Goal: Task Accomplishment & Management: Complete application form

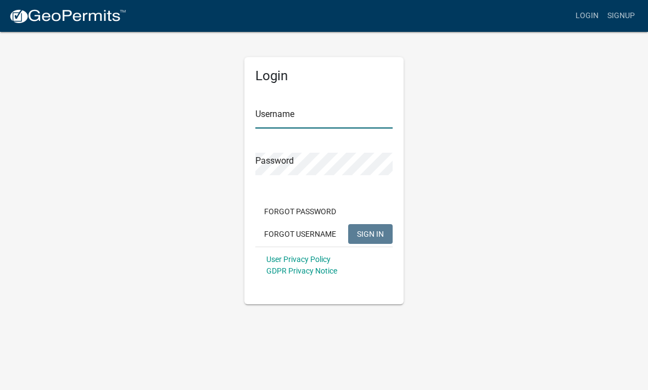
click at [325, 106] on input "Username" at bounding box center [324, 117] width 137 height 23
type input "[PERSON_NAME]"
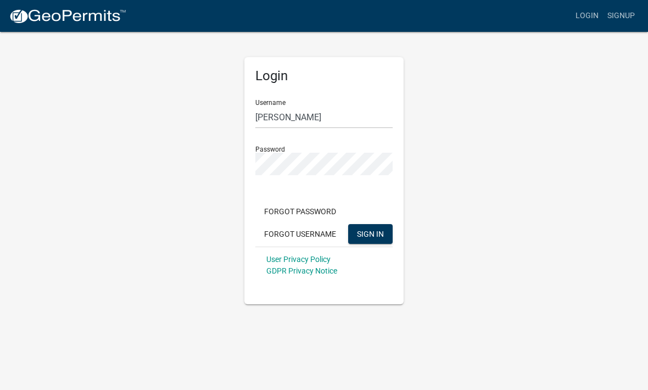
click at [370, 234] on button "SIGN IN" at bounding box center [370, 234] width 45 height 20
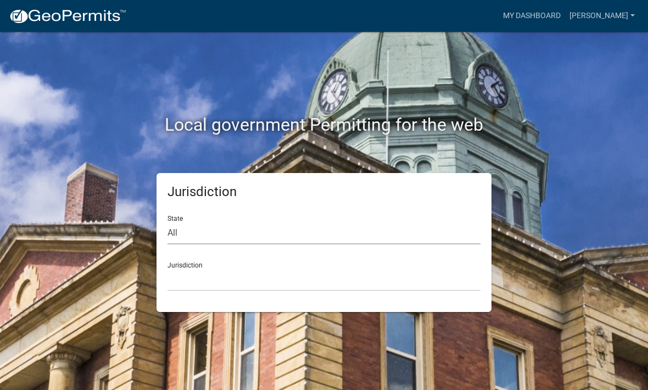
click at [374, 237] on select "All [US_STATE] [US_STATE] [US_STATE] [US_STATE] [US_STATE] [US_STATE] [US_STATE…" at bounding box center [324, 233] width 313 height 23
select select "[US_STATE]"
click at [330, 281] on select "[GEOGRAPHIC_DATA], [US_STATE][PERSON_NAME][GEOGRAPHIC_DATA], [US_STATE][PERSON_…" at bounding box center [324, 280] width 313 height 23
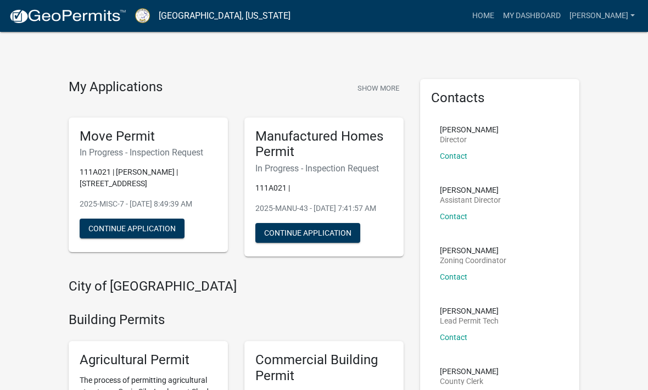
click at [374, 212] on p "2025-MANU-43 - [DATE] 7:41:57 AM" at bounding box center [324, 209] width 137 height 12
click at [347, 243] on button "Continue Application" at bounding box center [308, 233] width 105 height 20
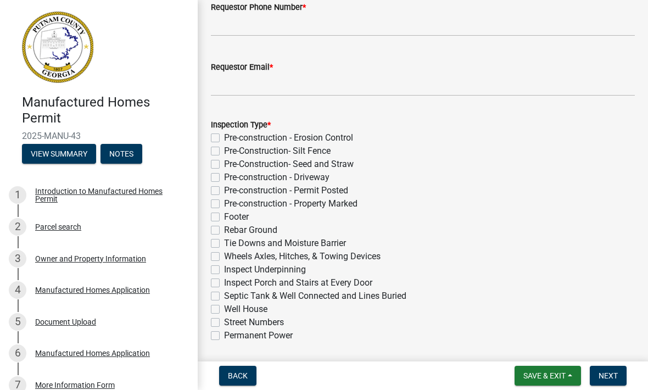
scroll to position [141, 0]
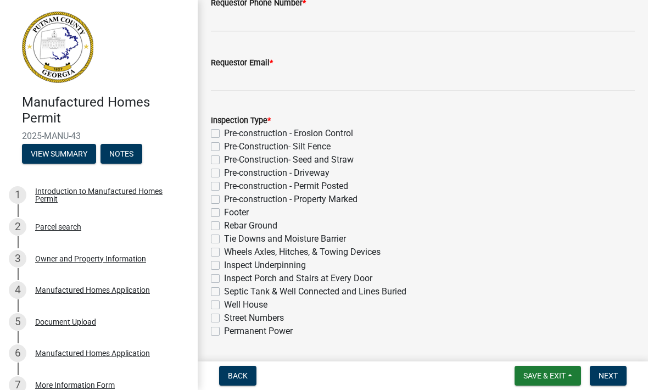
click at [224, 331] on label "Permanent Power" at bounding box center [258, 331] width 69 height 13
click at [224, 331] on input "Permanent Power" at bounding box center [227, 328] width 7 height 7
checkbox input "true"
checkbox input "false"
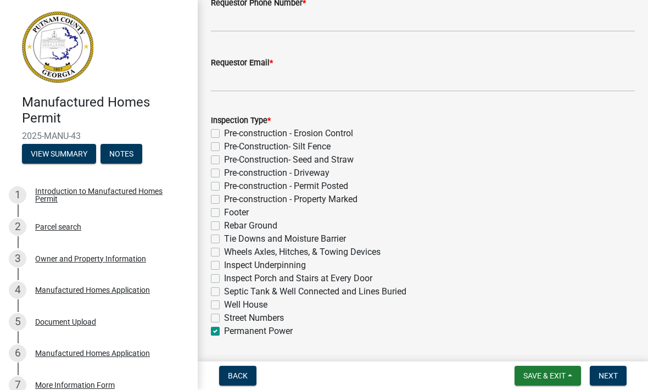
checkbox input "false"
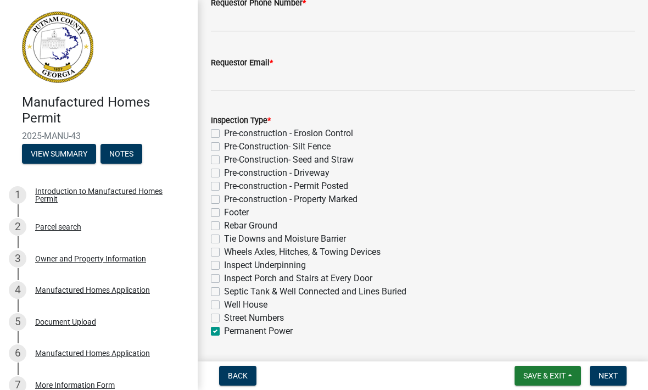
checkbox input "false"
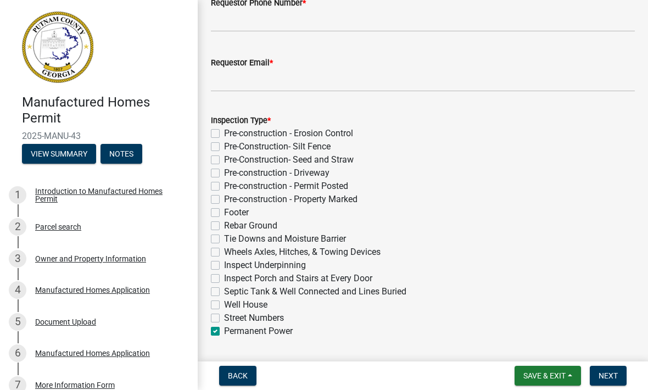
checkbox input "false"
checkbox input "true"
click at [551, 380] on span "Save & Exit" at bounding box center [545, 375] width 42 height 9
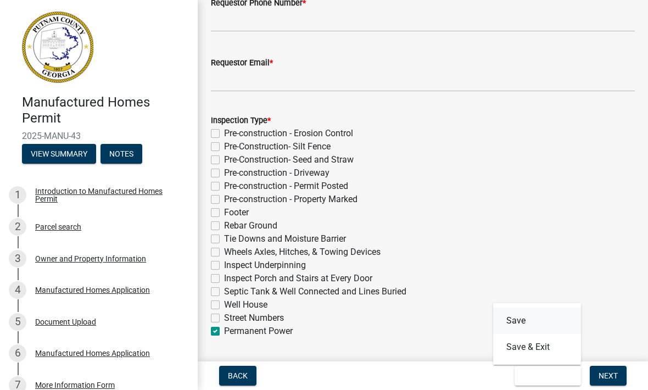
click at [537, 321] on button "Save" at bounding box center [537, 321] width 88 height 26
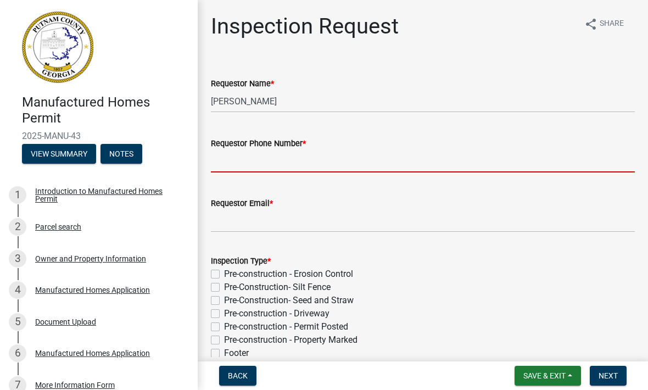
click at [230, 160] on input "Requestor Phone Number *" at bounding box center [423, 161] width 424 height 23
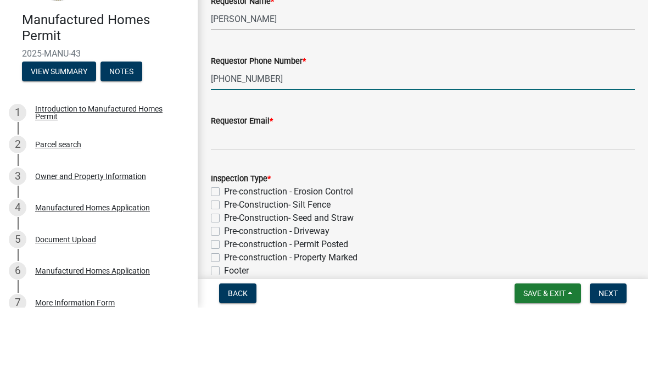
type input "[PHONE_NUMBER]"
click at [480, 210] on input "Requestor Email *" at bounding box center [423, 221] width 424 height 23
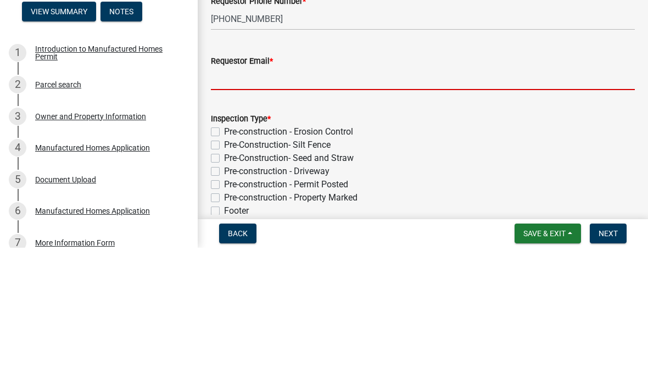
type input "[EMAIL_ADDRESS][DOMAIN_NAME]"
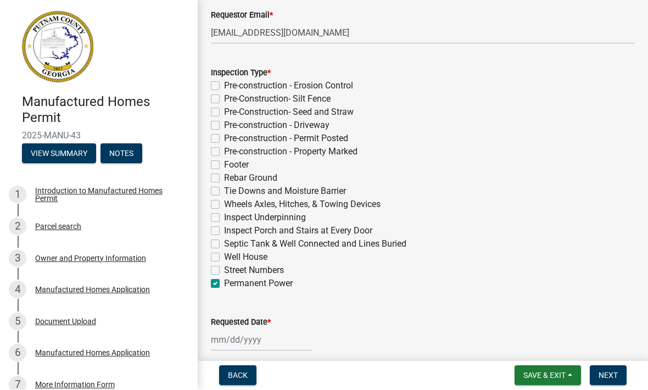
scroll to position [189, 0]
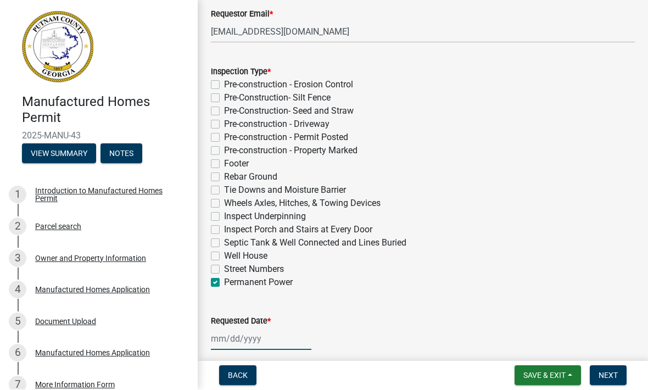
click at [260, 336] on div at bounding box center [261, 339] width 101 height 23
select select "10"
select select "2025"
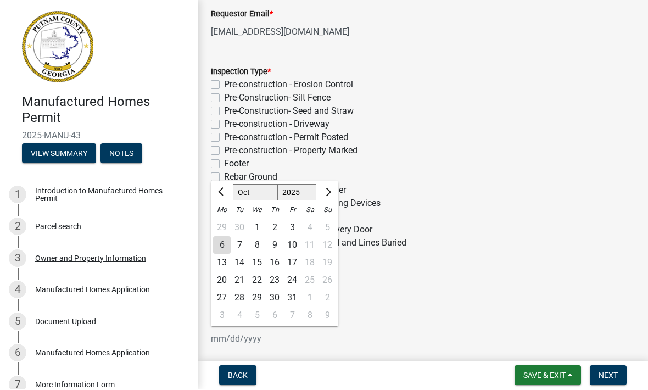
click at [229, 244] on div "6" at bounding box center [222, 246] width 18 height 18
type input "[DATE]"
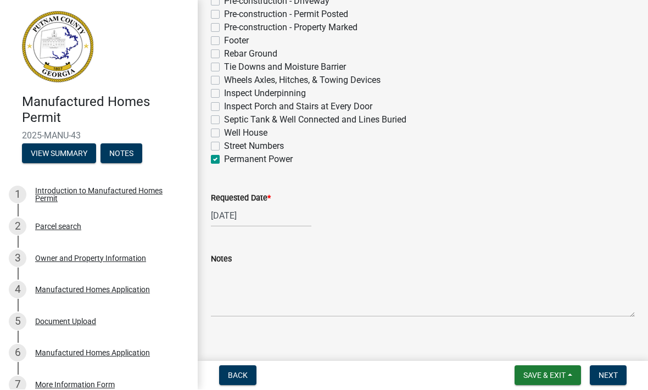
scroll to position [310, 0]
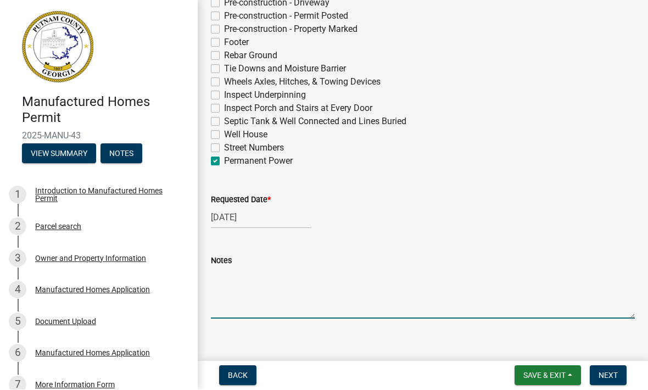
click at [415, 315] on textarea "Notes" at bounding box center [423, 294] width 424 height 52
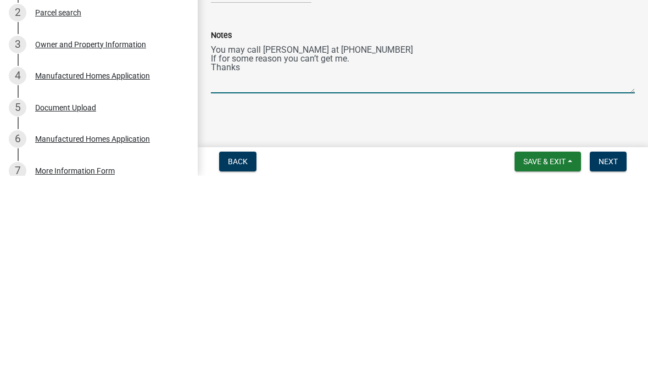
scroll to position [321, 0]
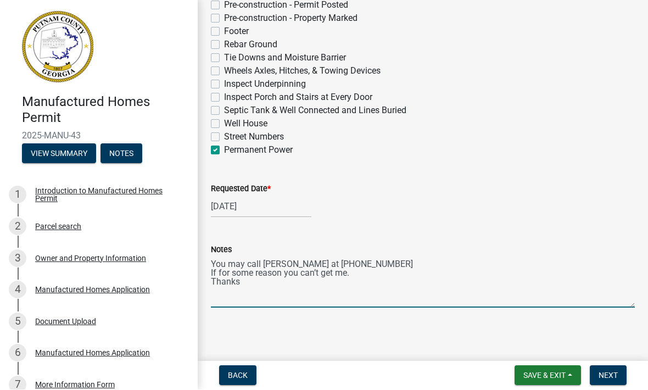
type textarea "You may call [PERSON_NAME] at [PHONE_NUMBER] If for some reason you can’t get m…"
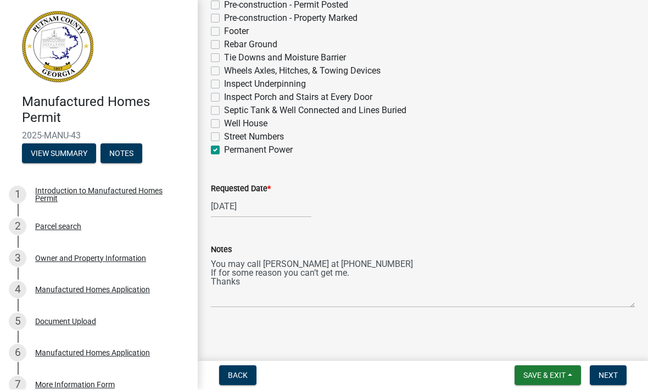
click at [556, 374] on span "Save & Exit" at bounding box center [545, 375] width 42 height 9
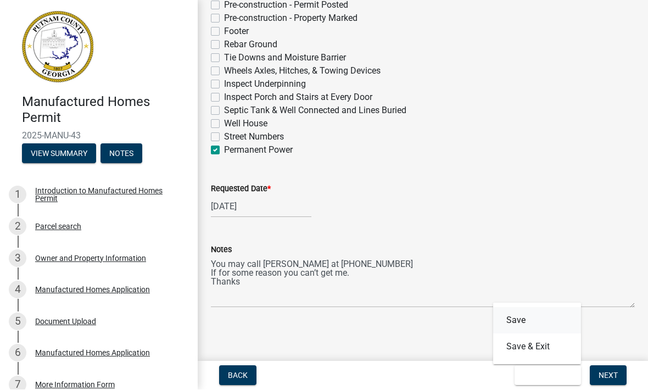
click at [542, 323] on button "Save" at bounding box center [537, 321] width 88 height 26
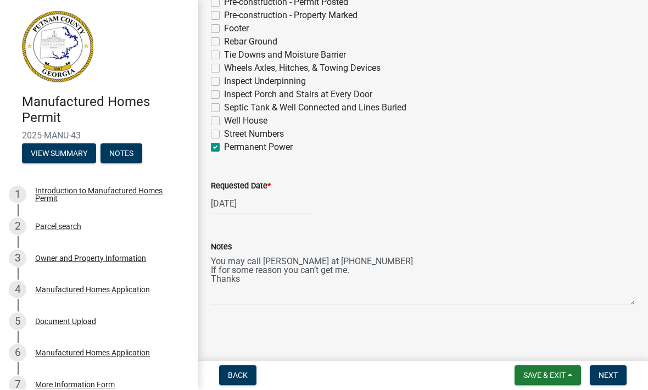
scroll to position [324, 0]
click at [615, 381] on button "Next" at bounding box center [608, 376] width 37 height 20
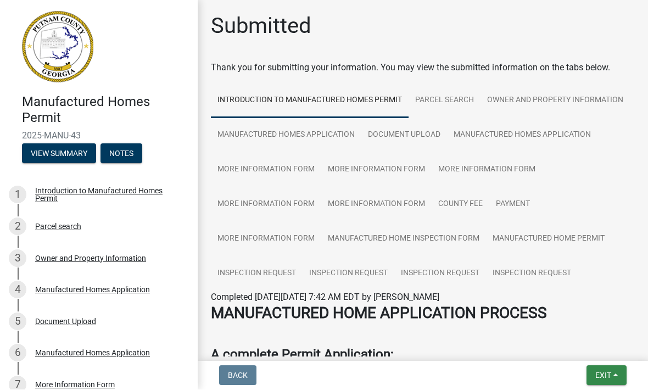
click at [89, 236] on link "2 Parcel search" at bounding box center [99, 227] width 198 height 32
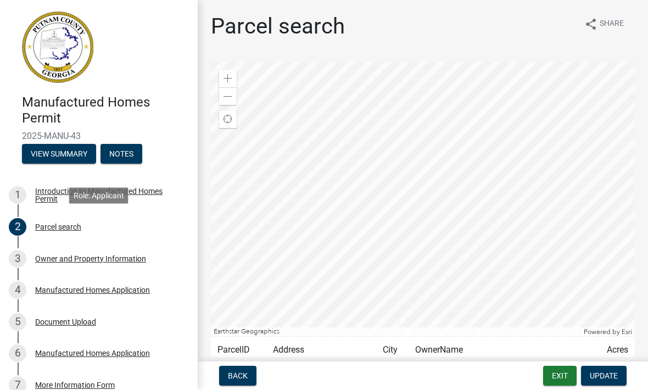
click at [115, 215] on link "2 Parcel search" at bounding box center [99, 227] width 198 height 32
click at [68, 195] on div "Introduction to Manufactured Homes Permit" at bounding box center [107, 194] width 145 height 15
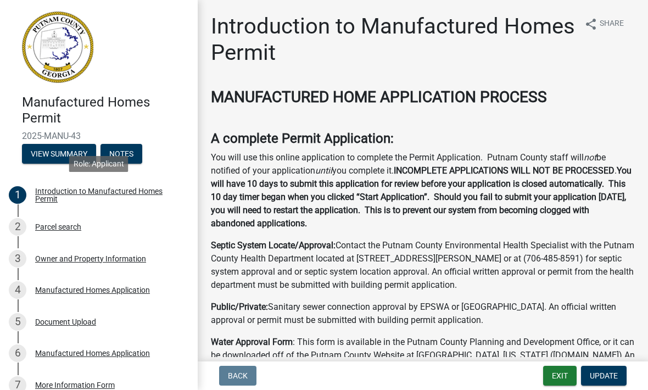
click at [72, 198] on div "Introduction to Manufactured Homes Permit" at bounding box center [107, 194] width 145 height 15
click at [71, 198] on div "Introduction to Manufactured Homes Permit" at bounding box center [107, 194] width 145 height 15
click at [15, 140] on div "Manufactured Homes Permit 2025-MANU-43 View Summary Notes" at bounding box center [99, 126] width 180 height 81
click at [108, 215] on link "2 Parcel search" at bounding box center [99, 227] width 198 height 32
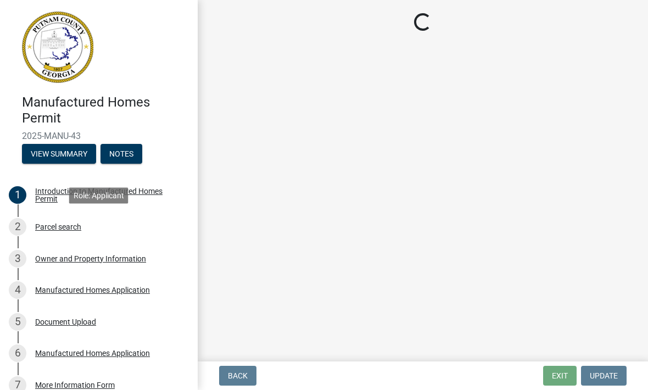
click at [96, 228] on div "2 Parcel search" at bounding box center [94, 227] width 171 height 18
